Goal: Task Accomplishment & Management: Use online tool/utility

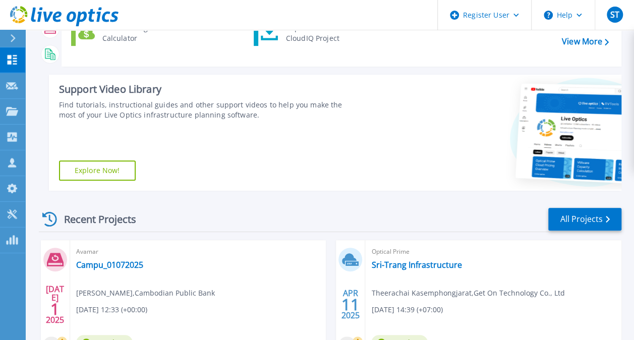
scroll to position [132, 0]
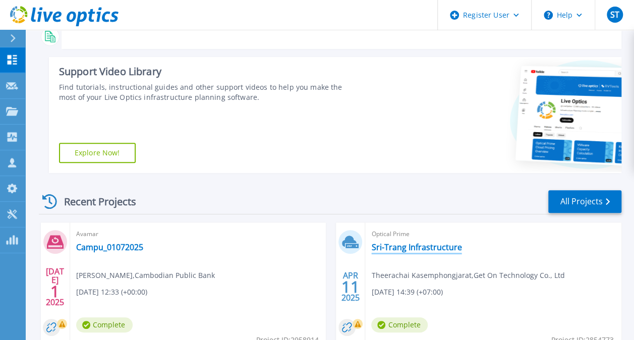
click at [414, 251] on link "Sri-Trang Infrastructure" at bounding box center [416, 247] width 90 height 10
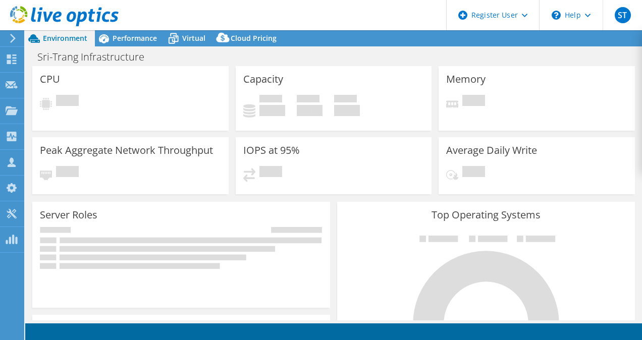
select select "USD"
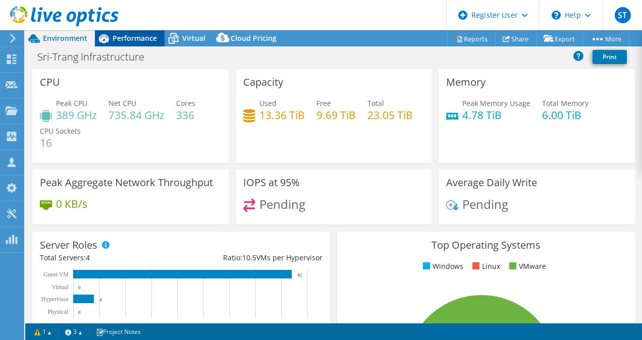
click at [138, 41] on span "Performance" at bounding box center [134, 38] width 44 height 10
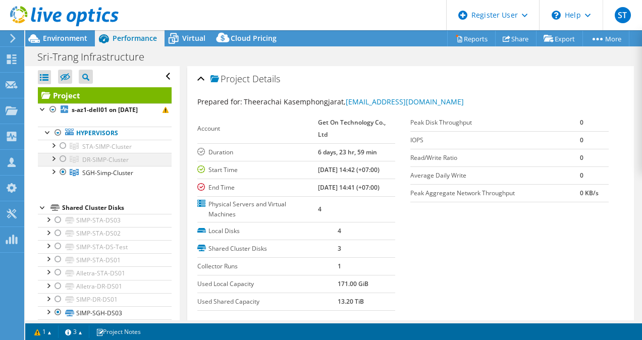
click at [63, 159] on div at bounding box center [63, 159] width 10 height 12
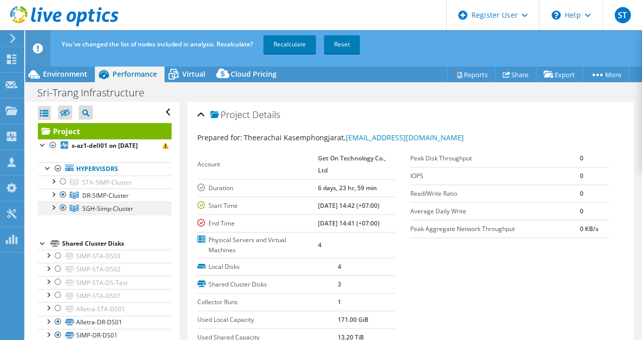
click at [63, 207] on div at bounding box center [63, 208] width 10 height 12
click at [284, 44] on link "Recalculate" at bounding box center [289, 44] width 52 height 18
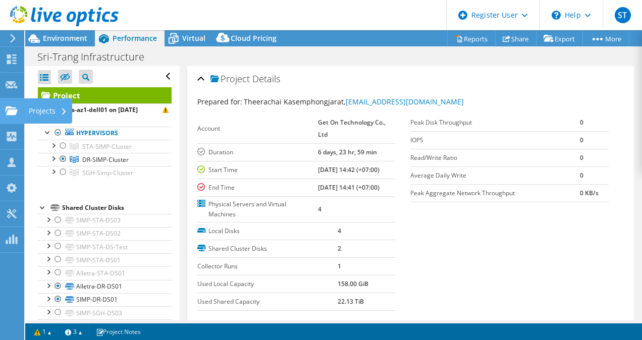
click at [12, 115] on use at bounding box center [12, 110] width 12 height 9
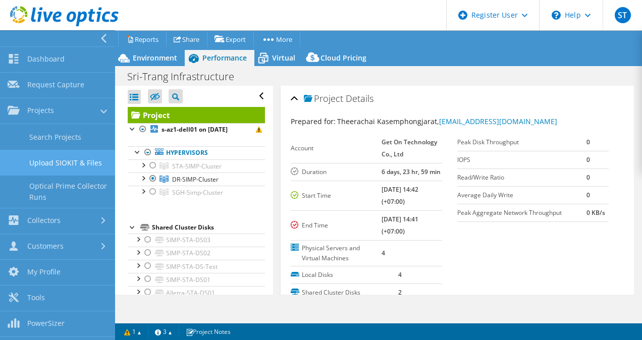
click at [90, 157] on link "Upload SIOKIT & Files" at bounding box center [57, 163] width 115 height 26
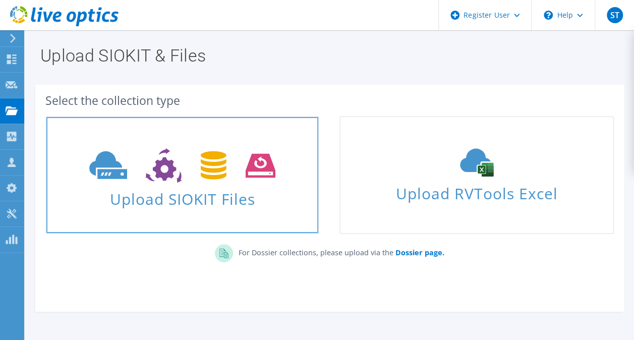
click at [199, 168] on icon at bounding box center [182, 165] width 186 height 35
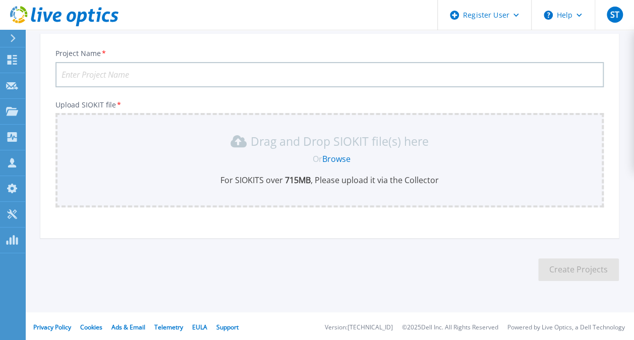
scroll to position [62, 0]
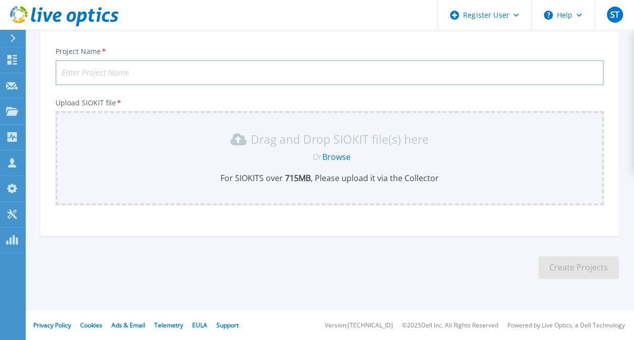
click at [342, 156] on link "Browse" at bounding box center [336, 156] width 28 height 11
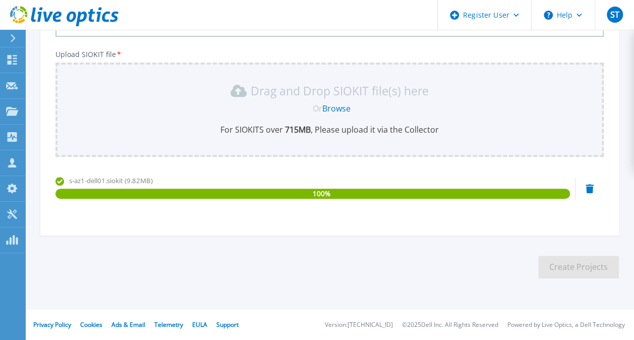
scroll to position [0, 0]
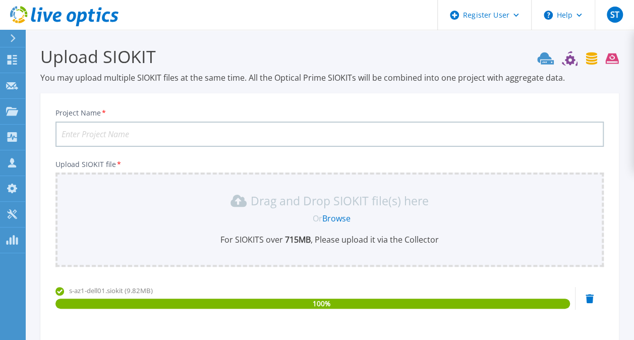
click at [336, 132] on input "Project Name *" at bounding box center [329, 134] width 548 height 25
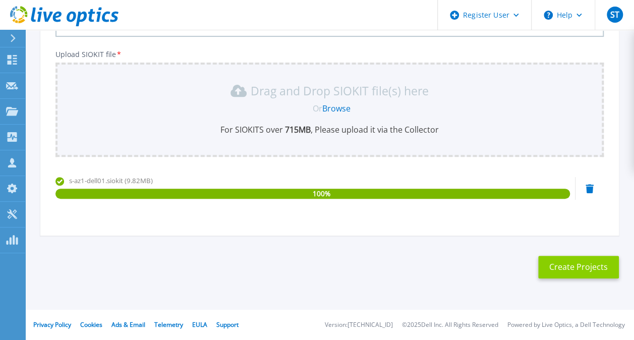
type input "SriTrang IBC"
click at [577, 265] on button "Create Projects" at bounding box center [578, 267] width 81 height 23
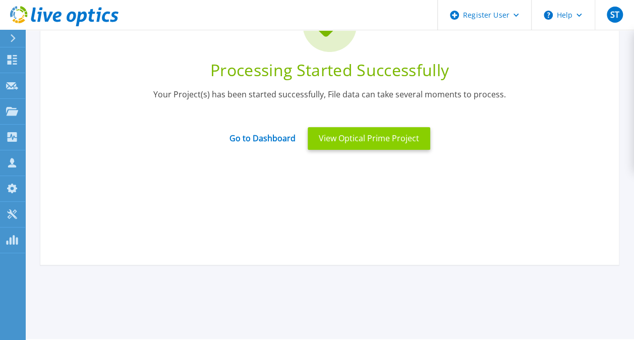
click at [407, 139] on button "View Optical Prime Project" at bounding box center [369, 138] width 123 height 23
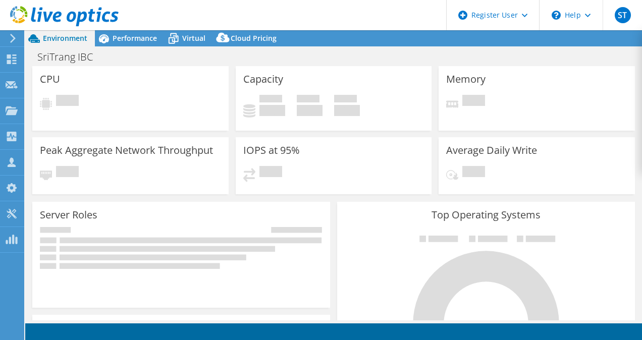
select select "USD"
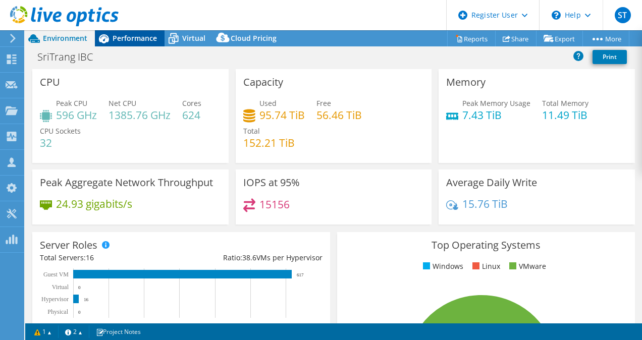
click at [130, 36] on span "Performance" at bounding box center [134, 38] width 44 height 10
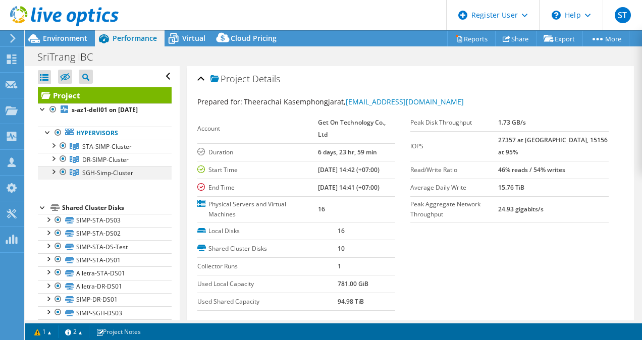
click at [64, 169] on div at bounding box center [63, 172] width 10 height 12
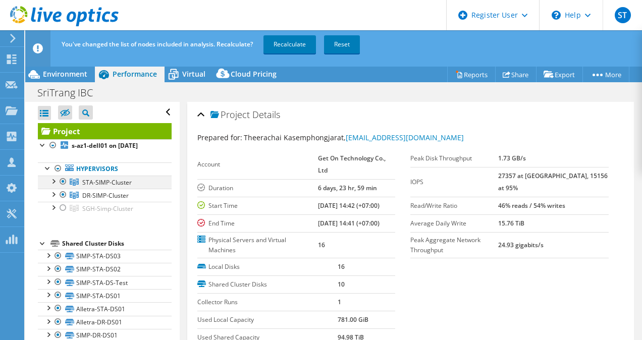
click at [63, 177] on div at bounding box center [63, 182] width 10 height 12
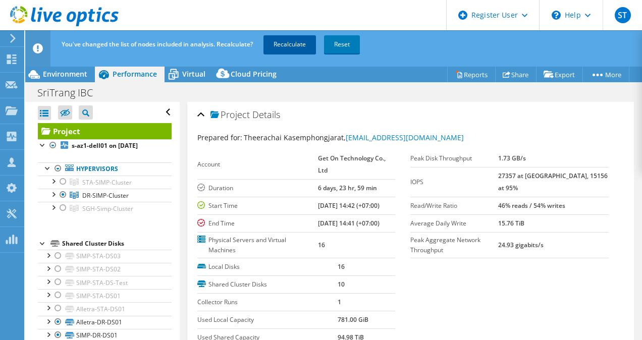
click at [286, 40] on link "Recalculate" at bounding box center [289, 44] width 52 height 18
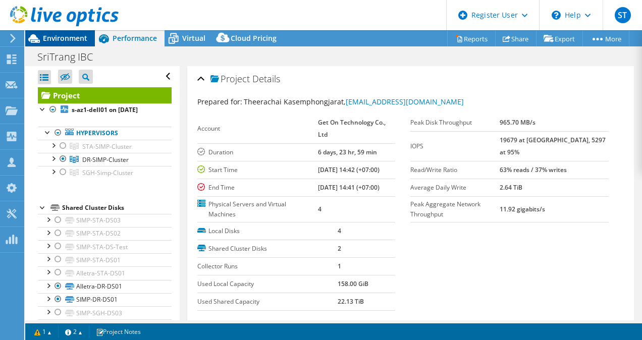
click at [54, 42] on span "Environment" at bounding box center [65, 38] width 44 height 10
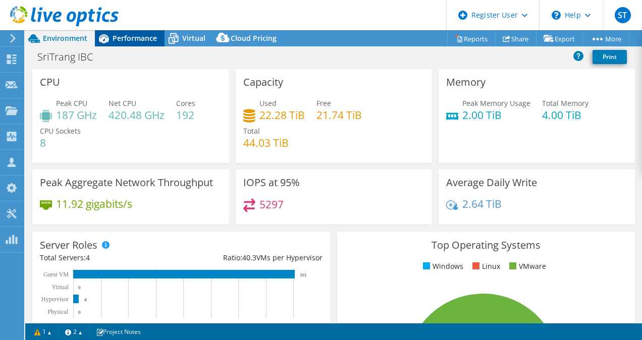
click at [128, 33] on span "Performance" at bounding box center [134, 38] width 44 height 10
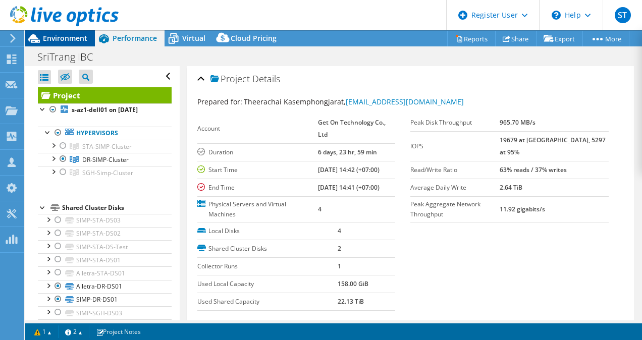
click at [61, 40] on span "Environment" at bounding box center [65, 38] width 44 height 10
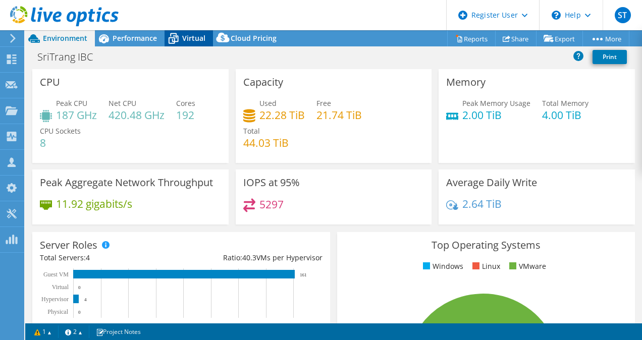
click at [179, 38] on icon at bounding box center [173, 39] width 18 height 18
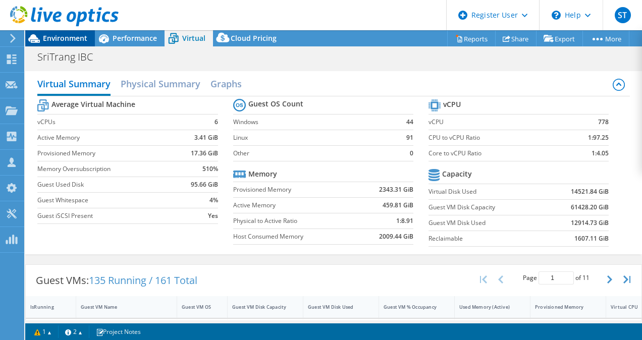
click at [67, 40] on span "Environment" at bounding box center [65, 38] width 44 height 10
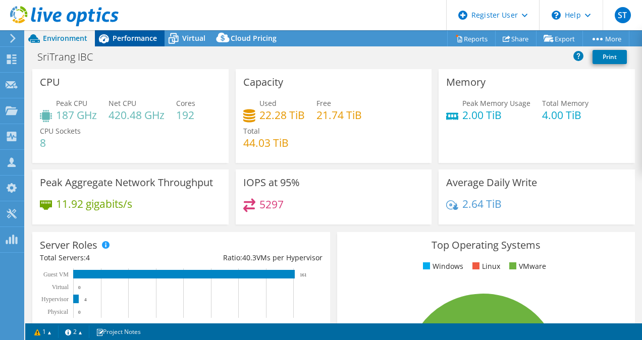
click at [135, 33] on span "Performance" at bounding box center [134, 38] width 44 height 10
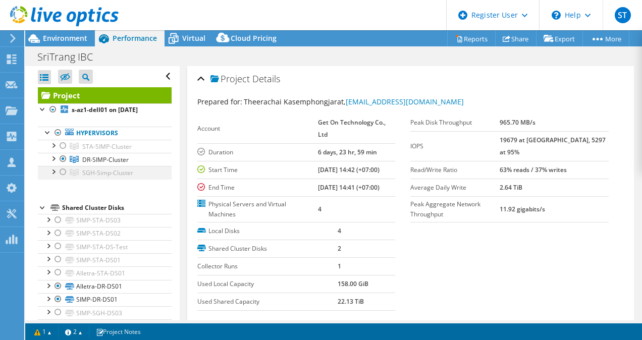
click at [62, 173] on div at bounding box center [63, 172] width 10 height 12
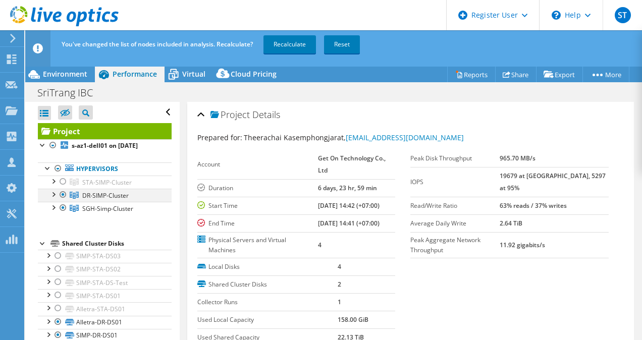
click at [64, 193] on div at bounding box center [63, 195] width 10 height 12
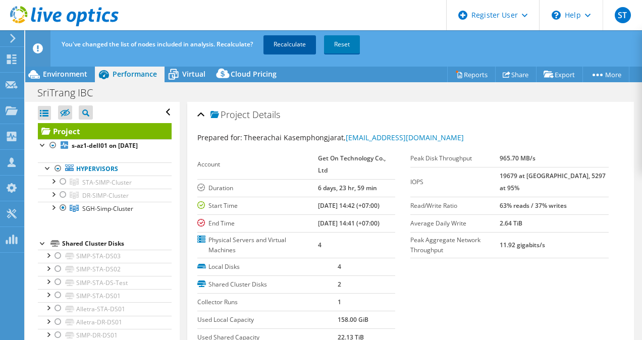
click at [284, 44] on link "Recalculate" at bounding box center [289, 44] width 52 height 18
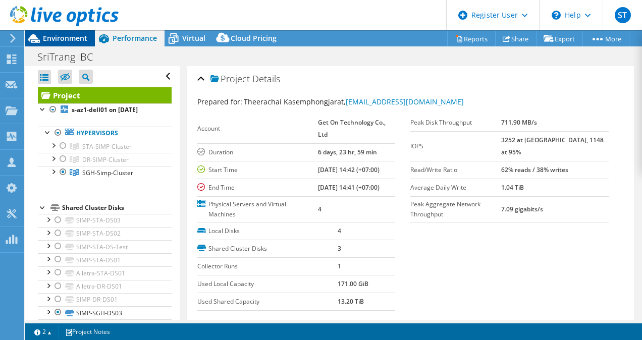
click at [60, 33] on span "Environment" at bounding box center [65, 38] width 44 height 10
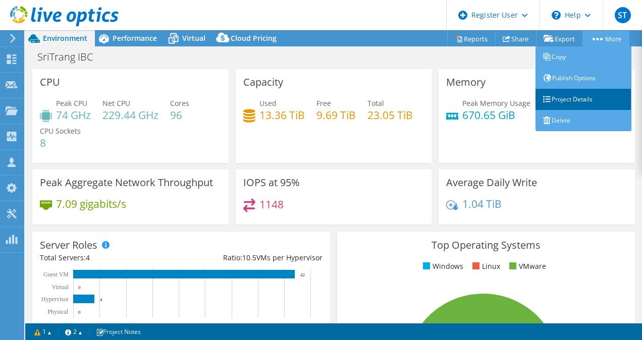
click at [565, 95] on link "Project Details" at bounding box center [583, 99] width 96 height 21
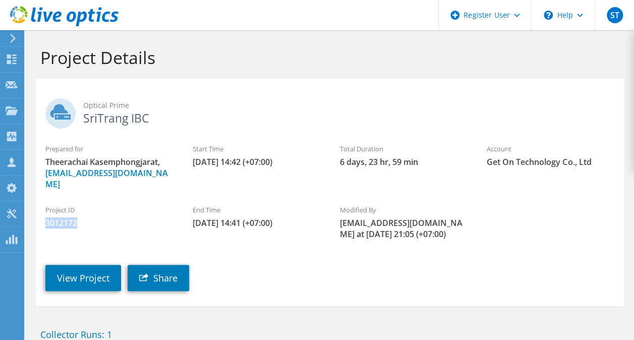
drag, startPoint x: 90, startPoint y: 213, endPoint x: 40, endPoint y: 214, distance: 49.9
click at [40, 214] on div "Project ID 3012172" at bounding box center [108, 217] width 147 height 34
copy span "3012172"
click at [118, 217] on span "3012172" at bounding box center [108, 222] width 127 height 11
drag, startPoint x: 98, startPoint y: 214, endPoint x: 44, endPoint y: 211, distance: 53.6
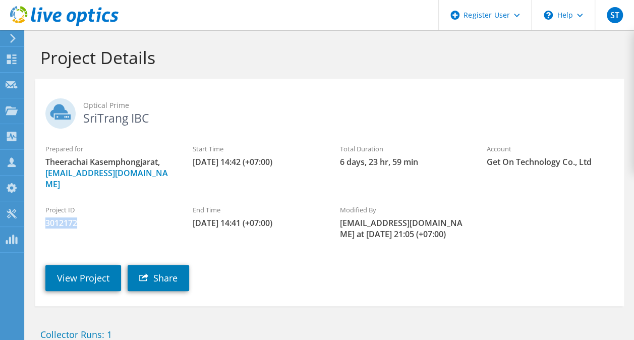
click at [44, 211] on div "Project ID 3012172" at bounding box center [108, 217] width 147 height 34
copy span "3012172"
click at [85, 265] on link "View Project" at bounding box center [83, 278] width 76 height 26
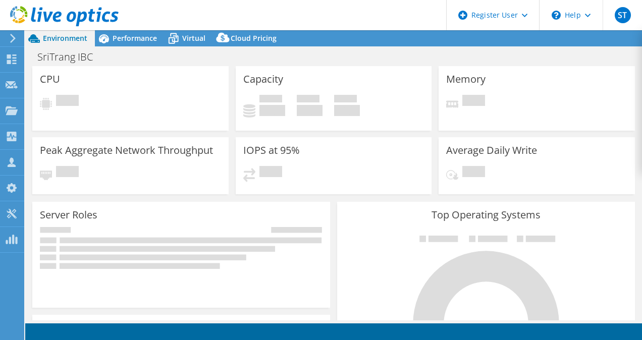
select select "USD"
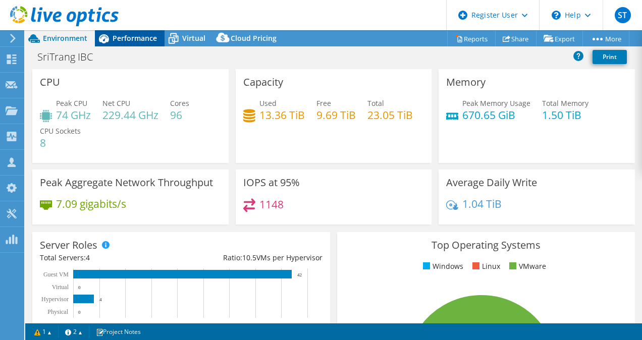
click at [140, 38] on span "Performance" at bounding box center [134, 38] width 44 height 10
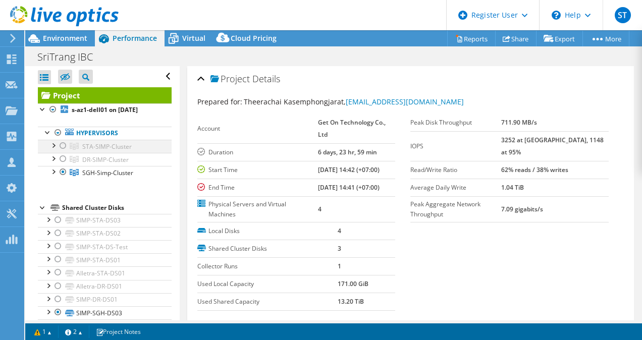
click at [62, 145] on div at bounding box center [63, 146] width 10 height 12
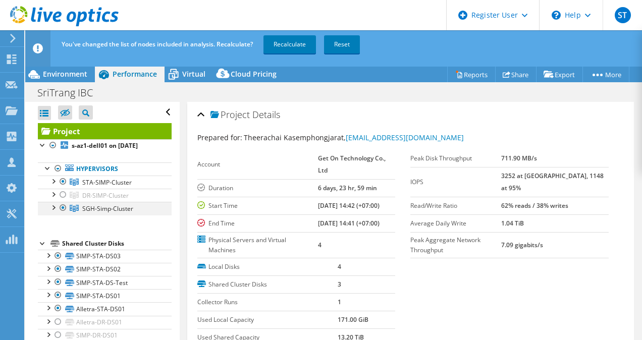
click at [63, 206] on div at bounding box center [63, 208] width 10 height 12
click at [295, 43] on link "Recalculate" at bounding box center [289, 44] width 52 height 18
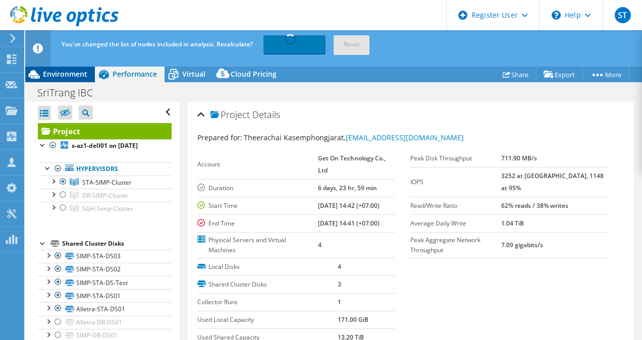
click at [75, 71] on span "Environment" at bounding box center [65, 74] width 44 height 10
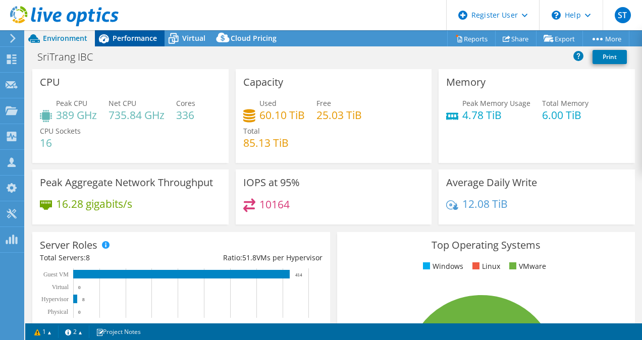
click at [141, 39] on span "Performance" at bounding box center [134, 38] width 44 height 10
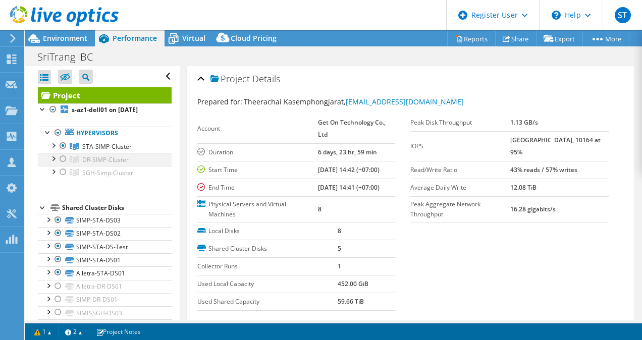
click at [64, 158] on div at bounding box center [63, 159] width 10 height 12
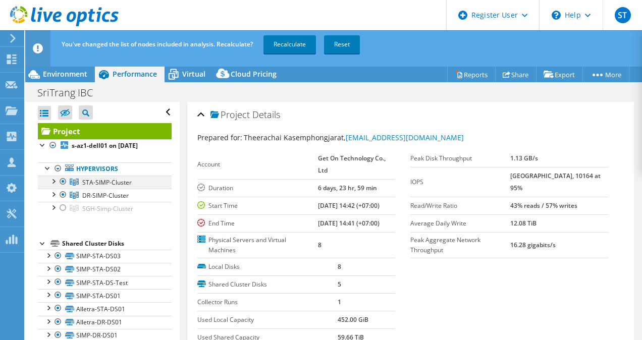
click at [63, 179] on div at bounding box center [63, 182] width 10 height 12
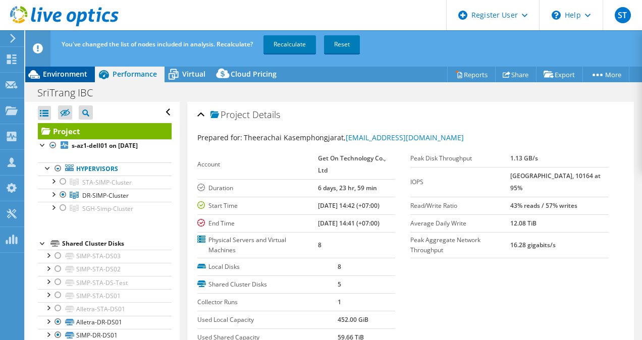
click at [60, 75] on span "Environment" at bounding box center [65, 74] width 44 height 10
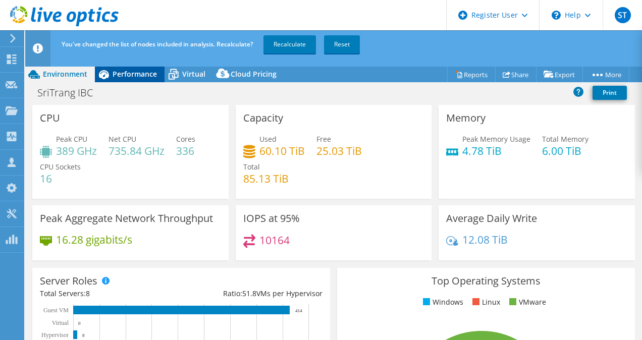
click at [141, 78] on span "Performance" at bounding box center [134, 74] width 44 height 10
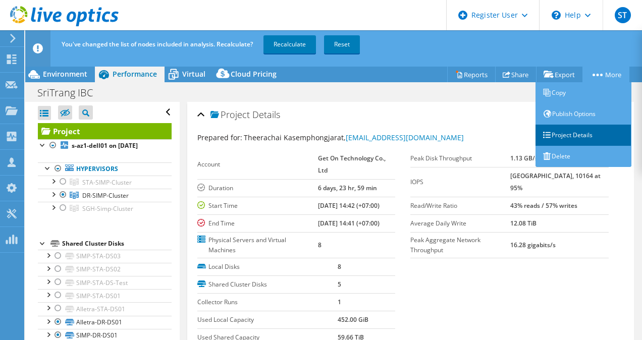
click at [559, 139] on link "Project Details" at bounding box center [583, 135] width 96 height 21
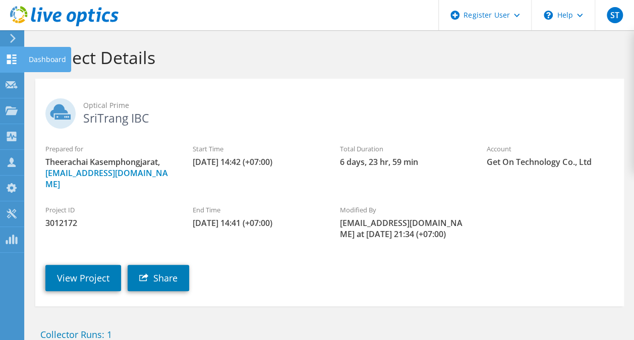
click at [14, 56] on icon at bounding box center [12, 59] width 12 height 10
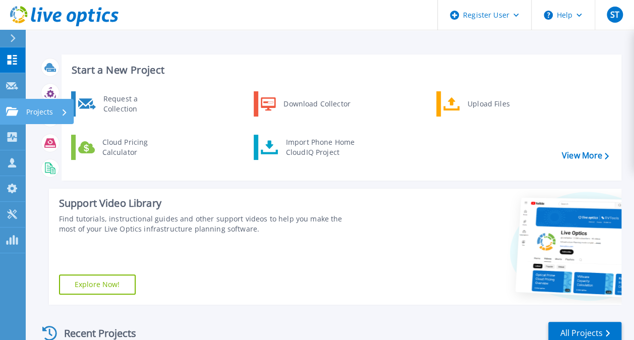
click at [19, 113] on link "Projects Projects" at bounding box center [12, 112] width 25 height 26
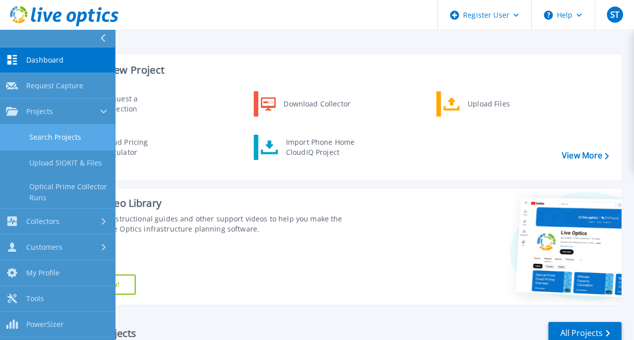
click at [60, 137] on link "Search Projects" at bounding box center [57, 138] width 115 height 26
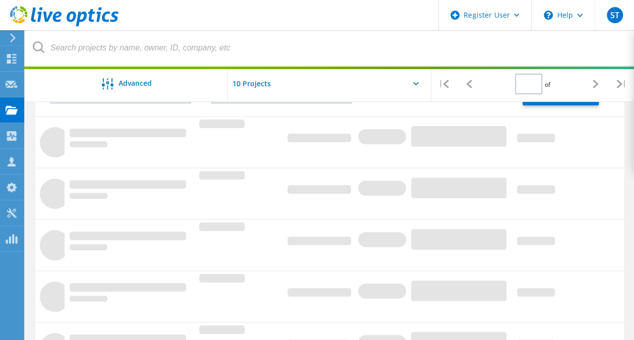
scroll to position [96, 0]
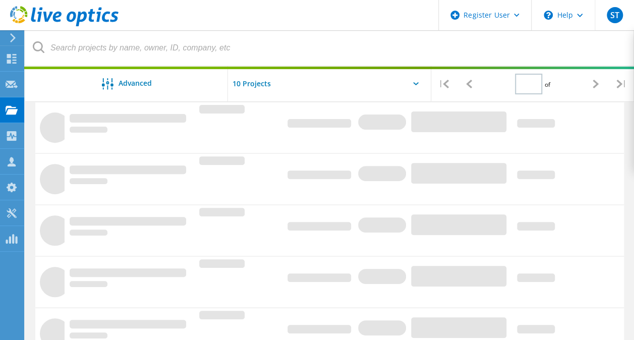
type input "1"
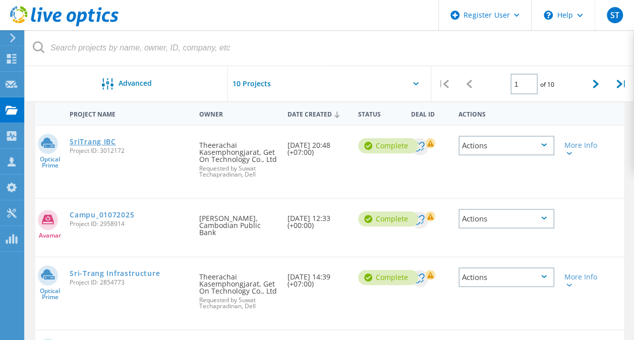
click at [108, 141] on link "SriTrang IBC" at bounding box center [93, 141] width 46 height 7
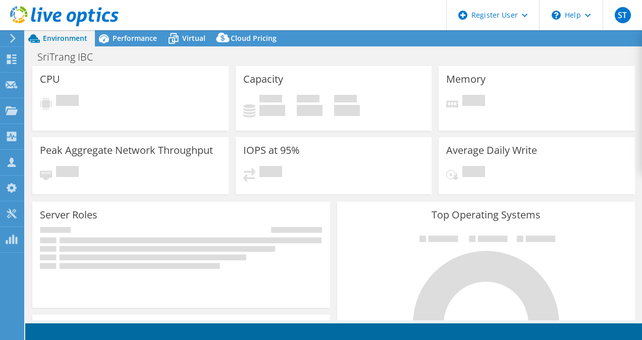
select select "USD"
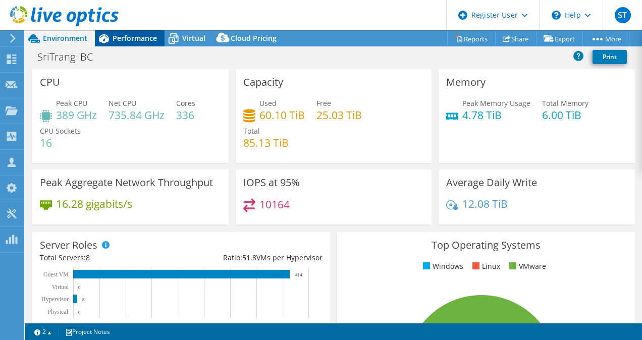
click at [136, 37] on span "Performance" at bounding box center [134, 38] width 44 height 10
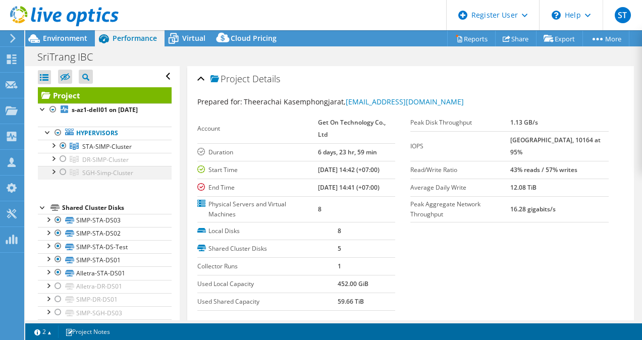
click at [61, 172] on div at bounding box center [63, 172] width 10 height 12
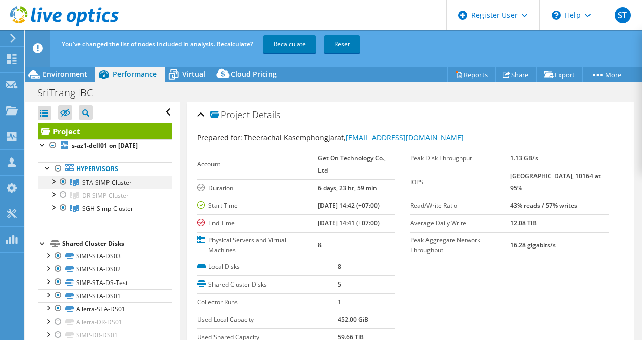
click at [63, 180] on div at bounding box center [63, 182] width 10 height 12
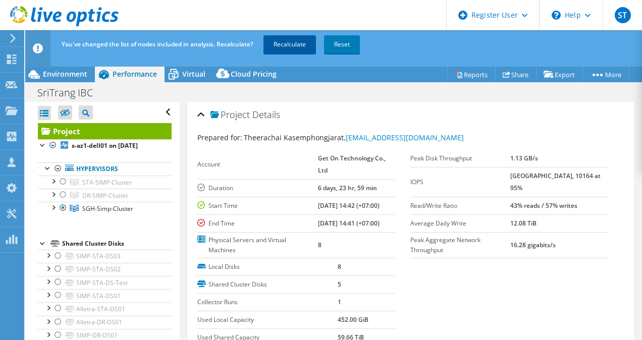
click at [283, 44] on link "Recalculate" at bounding box center [289, 44] width 52 height 18
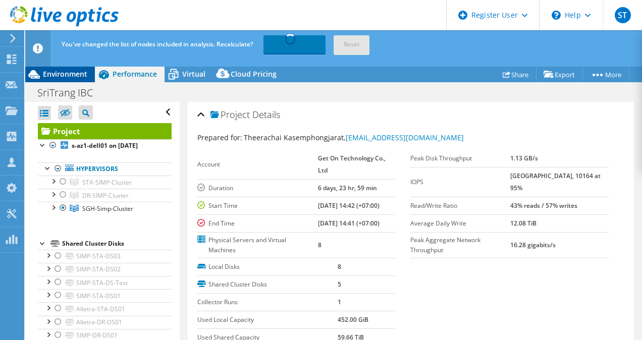
click at [64, 72] on span "Environment" at bounding box center [65, 74] width 44 height 10
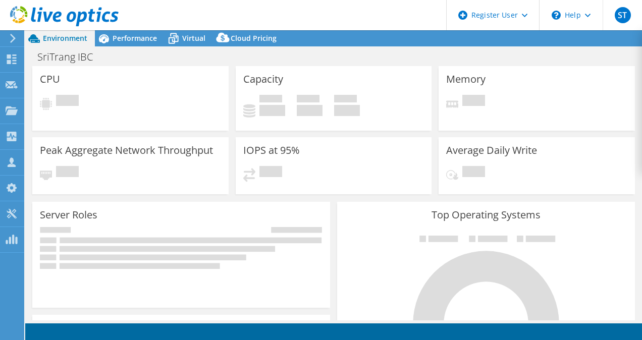
select select "USD"
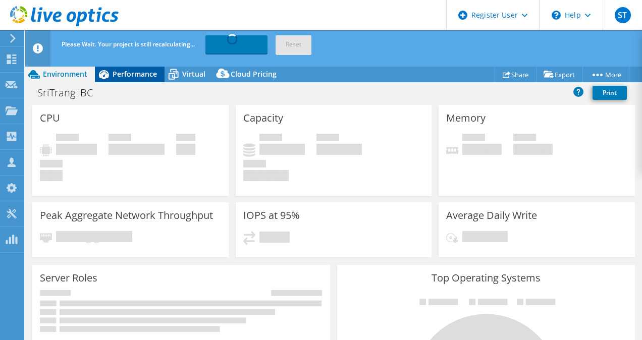
click at [132, 71] on span "Performance" at bounding box center [134, 74] width 44 height 10
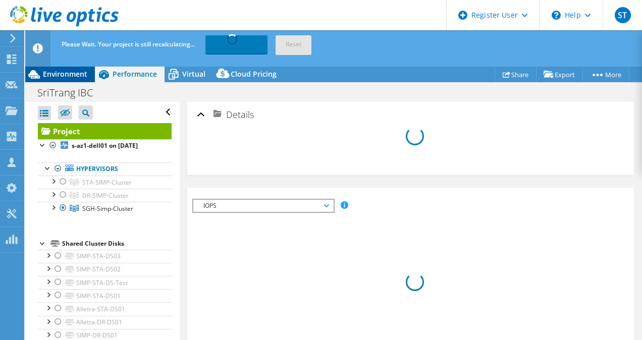
click at [74, 73] on span "Environment" at bounding box center [65, 74] width 44 height 10
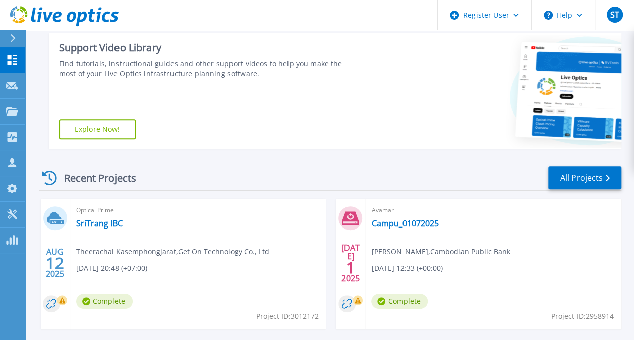
scroll to position [156, 0]
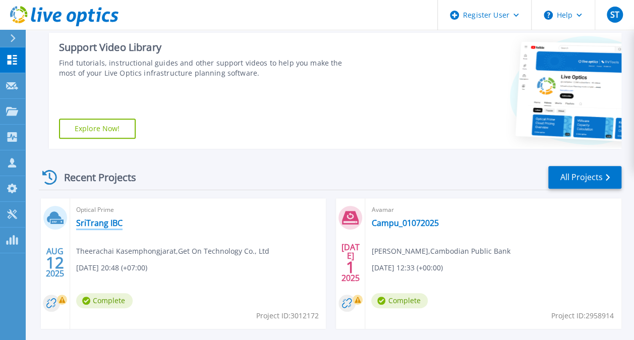
click at [118, 223] on link "SriTrang IBC" at bounding box center [99, 223] width 46 height 10
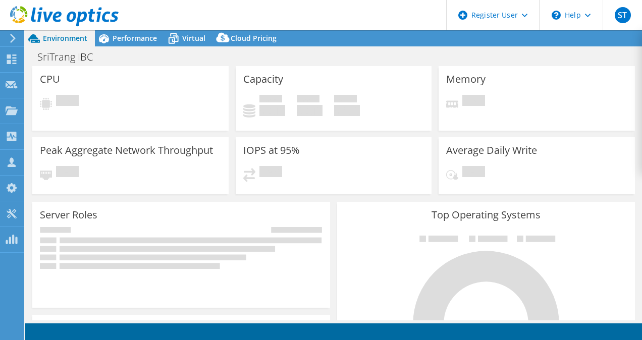
select select "USD"
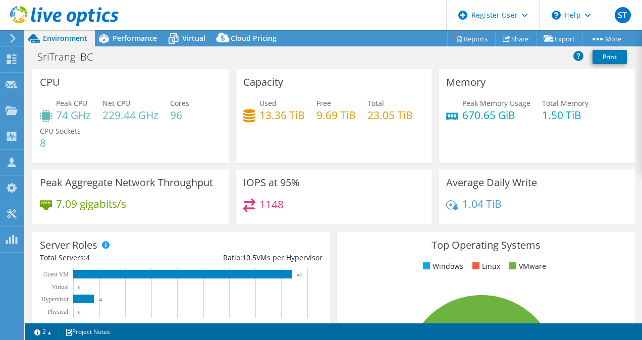
click at [155, 46] on div "SriTrang IBC Print" at bounding box center [333, 57] width 616 height 23
click at [151, 38] on span "Performance" at bounding box center [134, 38] width 44 height 10
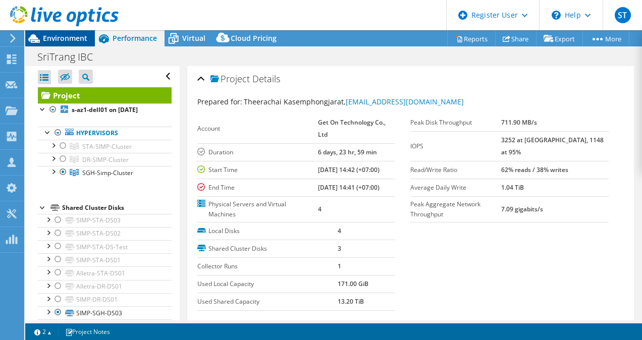
click at [77, 38] on span "Environment" at bounding box center [65, 38] width 44 height 10
